Goal: Information Seeking & Learning: Learn about a topic

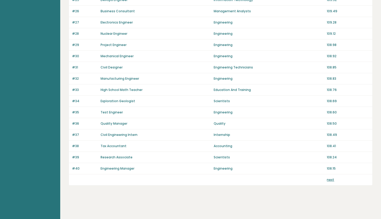
scroll to position [335, 0]
click at [329, 179] on link "next" at bounding box center [330, 180] width 7 height 4
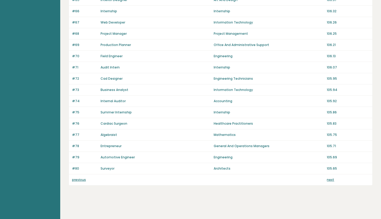
scroll to position [335, 0]
click at [329, 181] on link "next" at bounding box center [330, 180] width 7 height 4
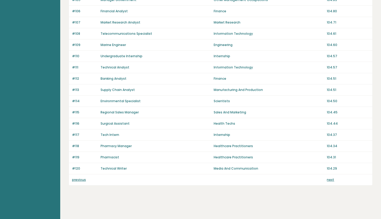
scroll to position [335, 0]
click at [329, 181] on link "next" at bounding box center [330, 180] width 7 height 4
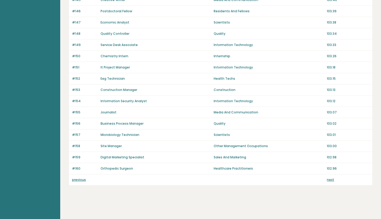
scroll to position [335, 0]
click at [329, 178] on link "next" at bounding box center [330, 180] width 7 height 4
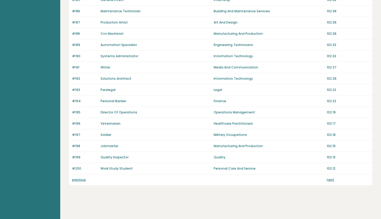
scroll to position [335, 0]
click at [331, 180] on link "next" at bounding box center [330, 180] width 7 height 4
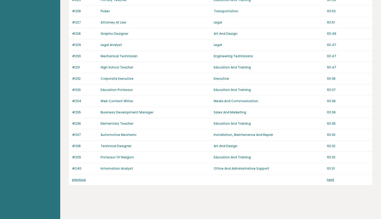
scroll to position [335, 0]
click at [330, 180] on link "next" at bounding box center [330, 180] width 7 height 4
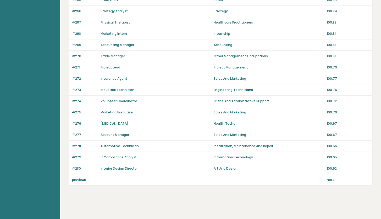
scroll to position [335, 0]
click at [330, 178] on link "next" at bounding box center [330, 180] width 7 height 4
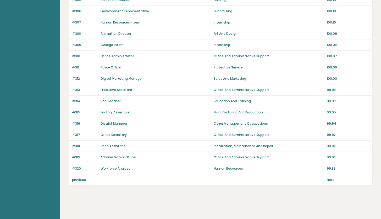
scroll to position [335, 0]
click at [331, 181] on link "next" at bounding box center [330, 180] width 7 height 4
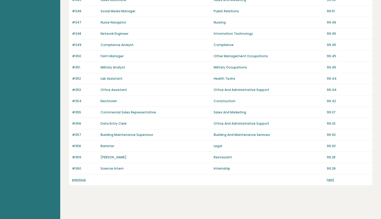
scroll to position [335, 0]
click at [331, 182] on link "next" at bounding box center [330, 180] width 7 height 4
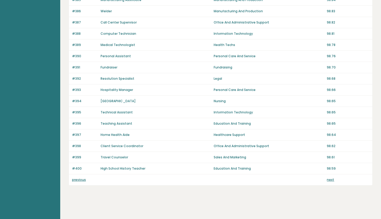
scroll to position [335, 0]
click at [329, 180] on link "next" at bounding box center [330, 180] width 7 height 4
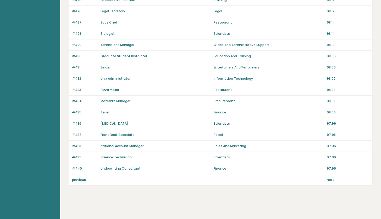
scroll to position [335, 0]
click at [330, 180] on link "next" at bounding box center [330, 180] width 7 height 4
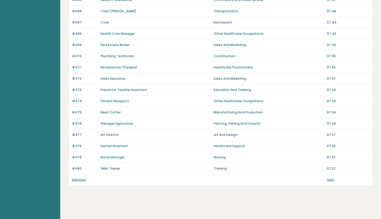
scroll to position [335, 0]
click at [331, 179] on link "next" at bounding box center [330, 180] width 7 height 4
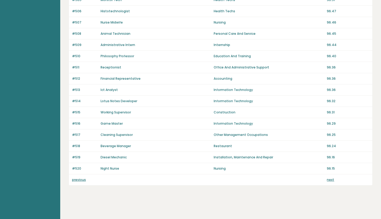
scroll to position [335, 0]
click at [329, 180] on link "next" at bounding box center [330, 180] width 7 height 4
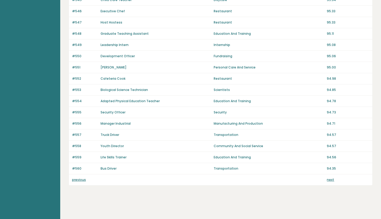
scroll to position [335, 0]
click at [330, 179] on link "next" at bounding box center [330, 180] width 7 height 4
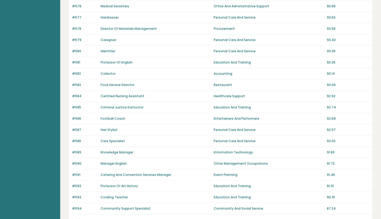
scroll to position [227, 0]
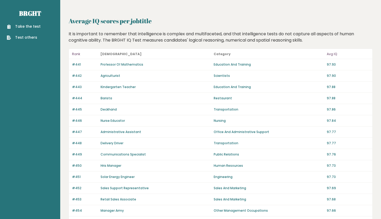
scroll to position [335, 0]
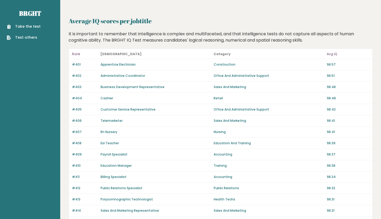
scroll to position [335, 0]
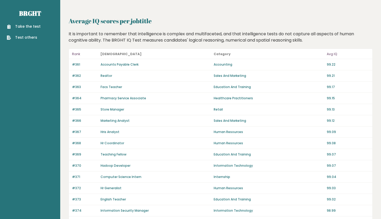
scroll to position [335, 0]
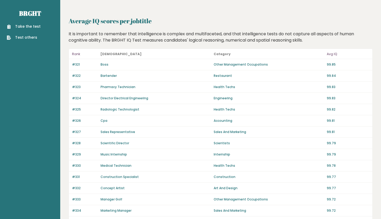
scroll to position [335, 0]
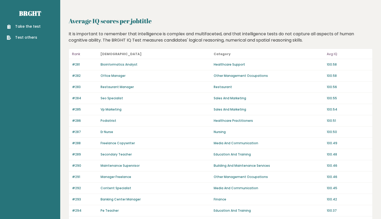
scroll to position [335, 0]
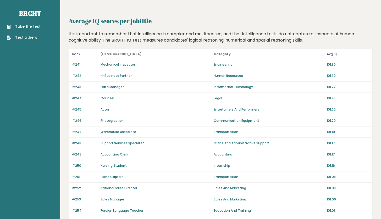
scroll to position [335, 0]
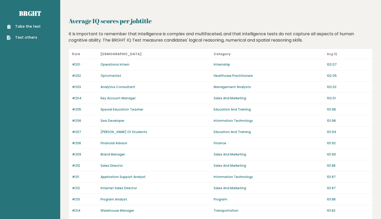
scroll to position [335, 0]
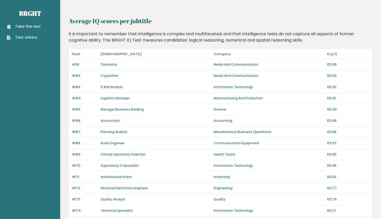
scroll to position [335, 0]
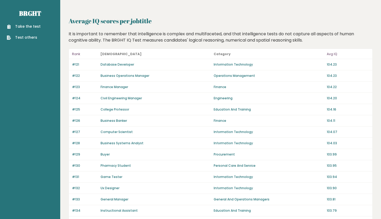
scroll to position [335, 0]
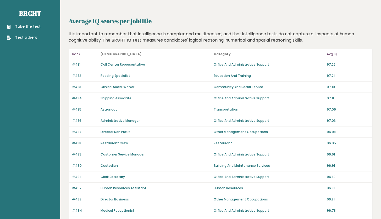
scroll to position [335, 0]
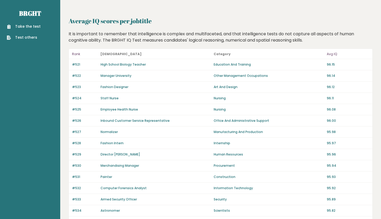
scroll to position [335, 0]
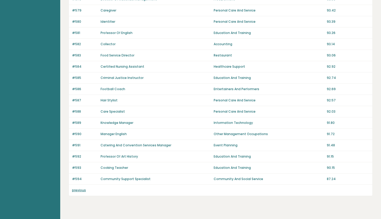
scroll to position [259, 0]
